Goal: Entertainment & Leisure: Consume media (video, audio)

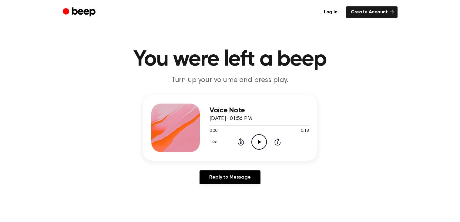
click at [259, 136] on icon "Play Audio" at bounding box center [258, 141] width 15 height 15
click at [256, 140] on icon "Play Audio" at bounding box center [258, 141] width 15 height 15
click at [255, 145] on icon "Play Audio" at bounding box center [258, 141] width 15 height 15
click at [261, 145] on icon "Play Audio" at bounding box center [258, 141] width 15 height 15
click at [261, 136] on icon "Play Audio" at bounding box center [258, 141] width 15 height 15
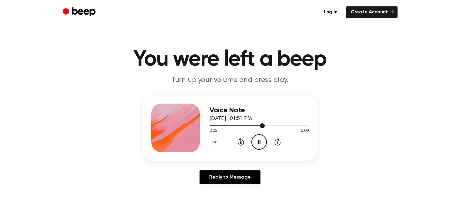
click at [211, 125] on div at bounding box center [237, 125] width 55 height 1
click at [241, 143] on icon "Rewind 5 seconds" at bounding box center [240, 142] width 7 height 8
click at [256, 135] on icon "Play Audio" at bounding box center [258, 141] width 15 height 15
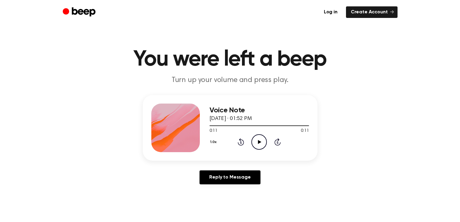
click at [256, 135] on icon "Play Audio" at bounding box center [258, 141] width 15 height 15
